Goal: Transaction & Acquisition: Download file/media

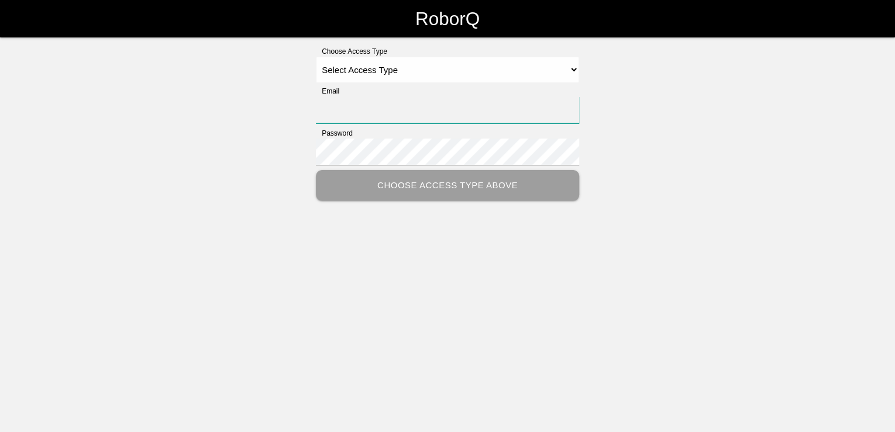
type input "[PERSON_NAME][EMAIL_ADDRESS][PERSON_NAME][DOMAIN_NAME]"
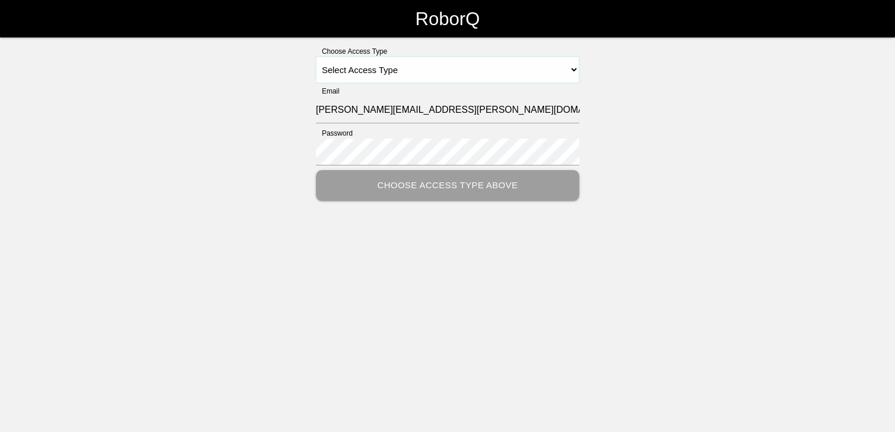
click at [522, 70] on select "Select Access Type Admin Customer Supervisor Worker" at bounding box center [447, 70] width 263 height 26
select select "Customer"
click at [316, 57] on select "Select Access Type Admin Customer Supervisor Worker" at bounding box center [447, 70] width 263 height 26
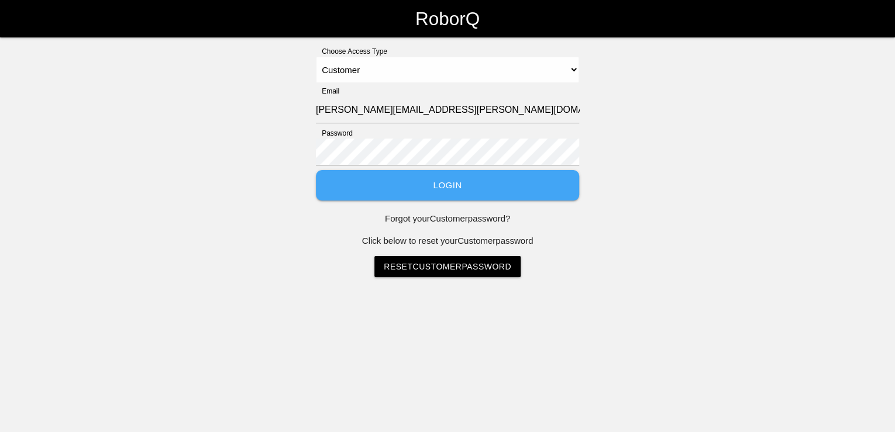
click at [455, 190] on button "Login" at bounding box center [447, 185] width 263 height 31
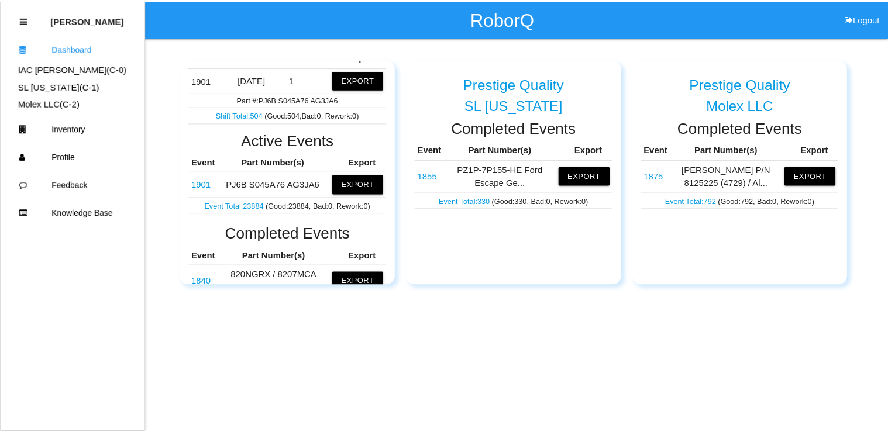
scroll to position [187, 0]
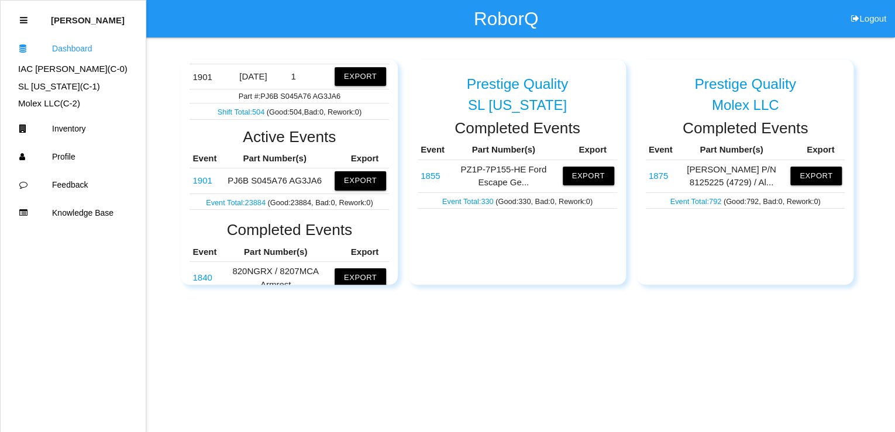
click at [234, 199] on link "Event Total: 23884" at bounding box center [236, 202] width 61 height 9
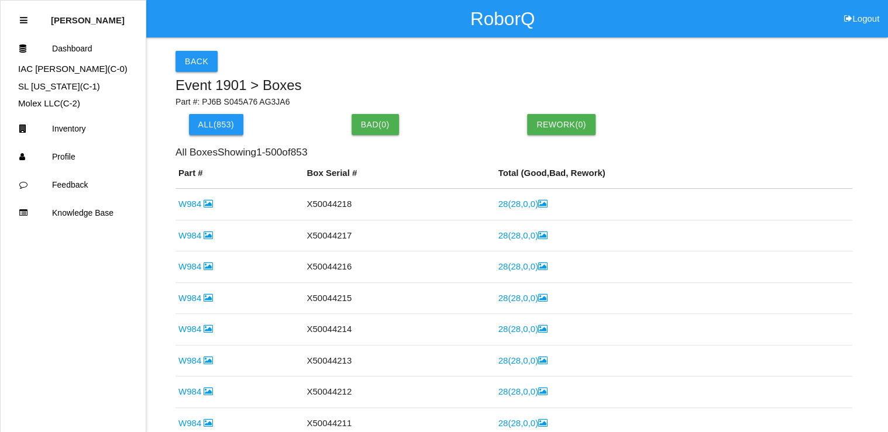
click at [208, 130] on button "All( 853 )" at bounding box center [216, 124] width 55 height 21
click at [374, 129] on button "Bad ( 0 )" at bounding box center [375, 124] width 47 height 21
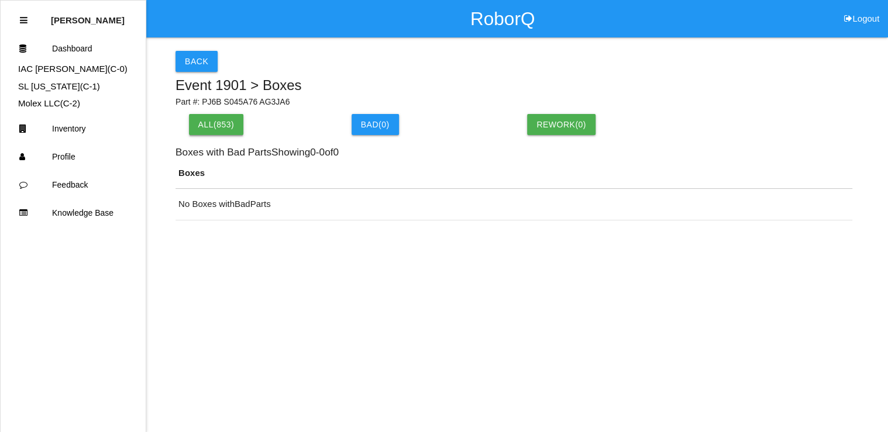
click at [205, 122] on button "All( 853 )" at bounding box center [216, 124] width 55 height 21
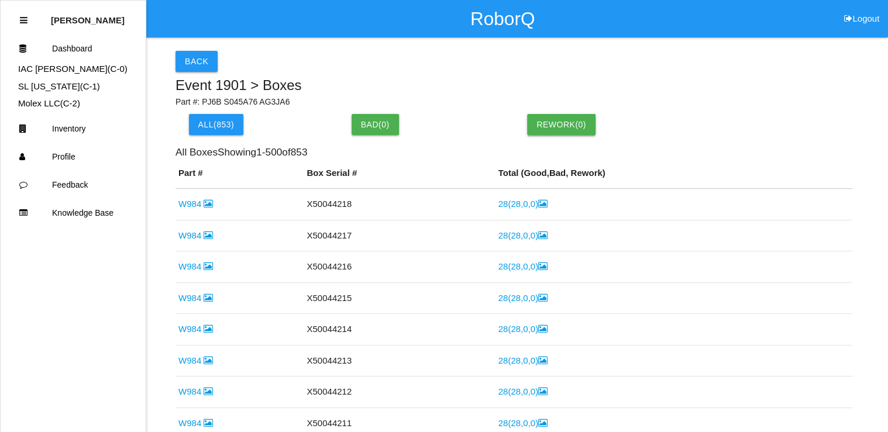
click at [540, 121] on button "Rework( 0 )" at bounding box center [561, 124] width 68 height 21
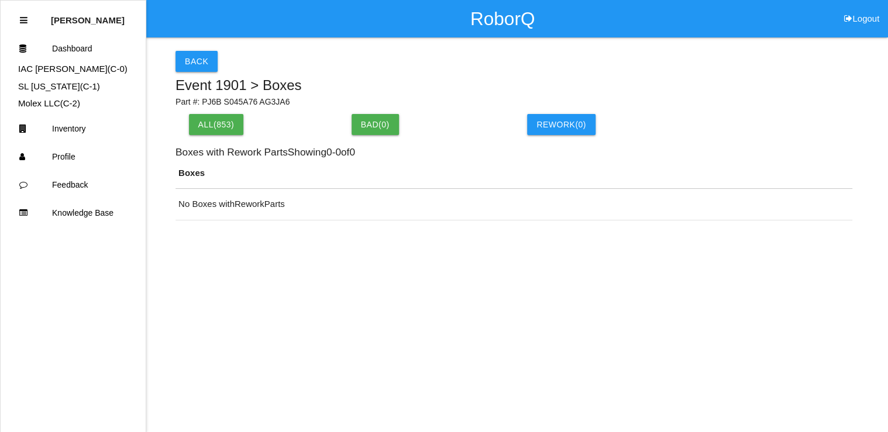
click at [182, 125] on div "All( 853 )" at bounding box center [263, 124] width 163 height 21
click at [223, 126] on button "All( 853 )" at bounding box center [216, 124] width 55 height 21
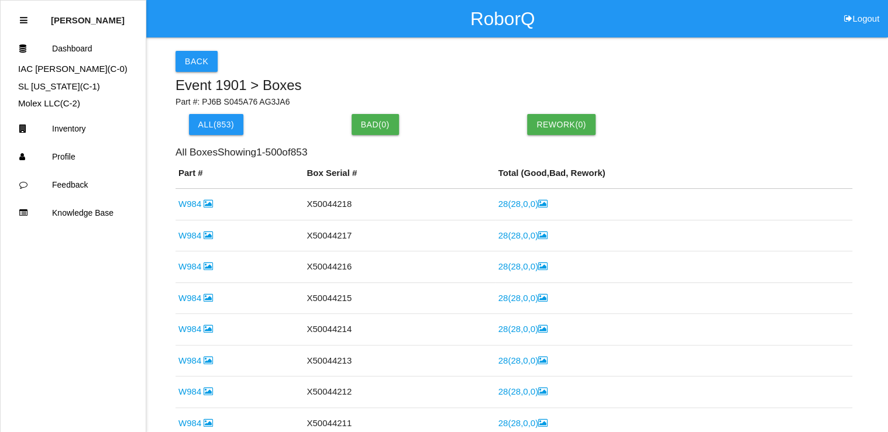
click at [390, 25] on div "RoborQ Logout" at bounding box center [502, 18] width 771 height 37
click at [391, 25] on div "RoborQ Logout" at bounding box center [502, 18] width 771 height 37
click at [684, 44] on div "Back Event 1901 > Boxes Part #: PJ6B S045A76 AG3JA6 All( 853 ) Bad ( 0 ) Rework…" at bounding box center [513, 263] width 677 height 453
click at [201, 67] on button "Back" at bounding box center [196, 61] width 42 height 21
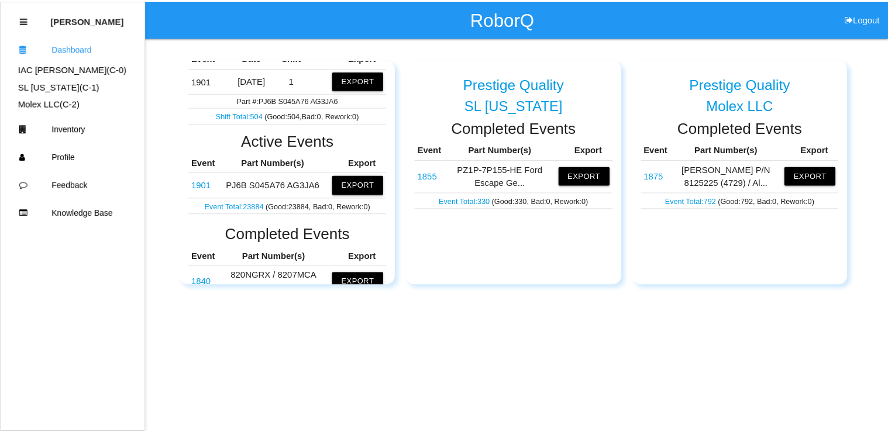
scroll to position [187, 0]
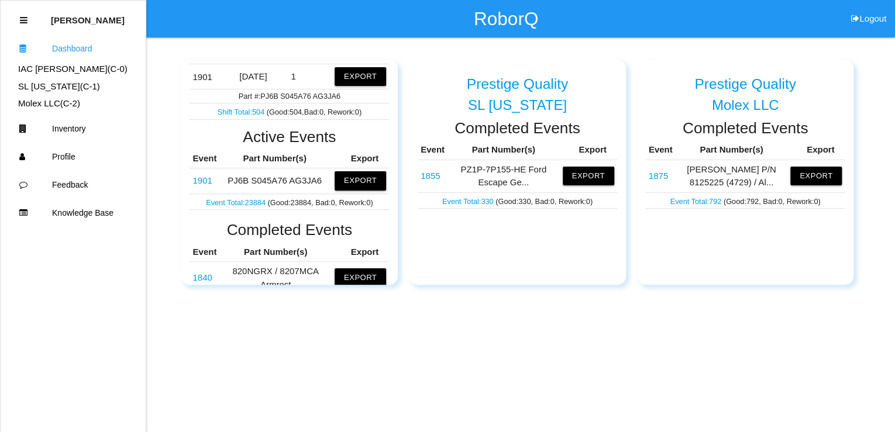
drag, startPoint x: 206, startPoint y: 181, endPoint x: 216, endPoint y: 185, distance: 10.5
click at [206, 181] on link "1901" at bounding box center [201, 180] width 19 height 10
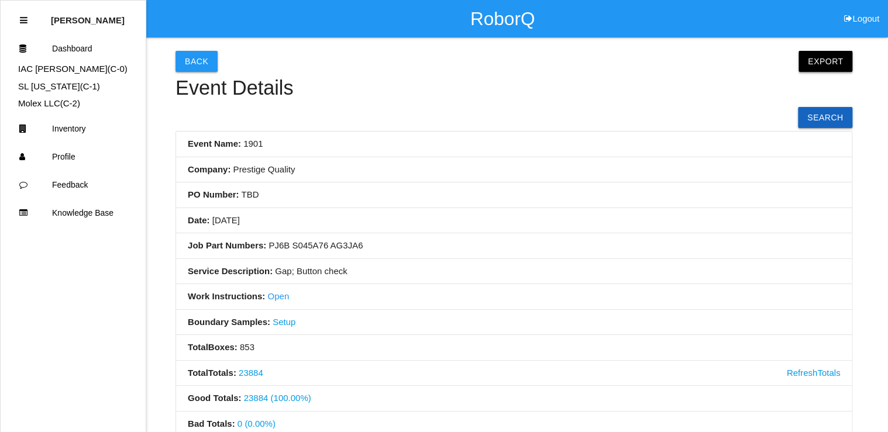
click at [819, 62] on button "Export" at bounding box center [825, 61] width 54 height 21
click at [808, 58] on link "Export Excel" at bounding box center [814, 64] width 67 height 27
click at [825, 64] on button "Export" at bounding box center [825, 61] width 54 height 21
